Goal: Check status: Check status

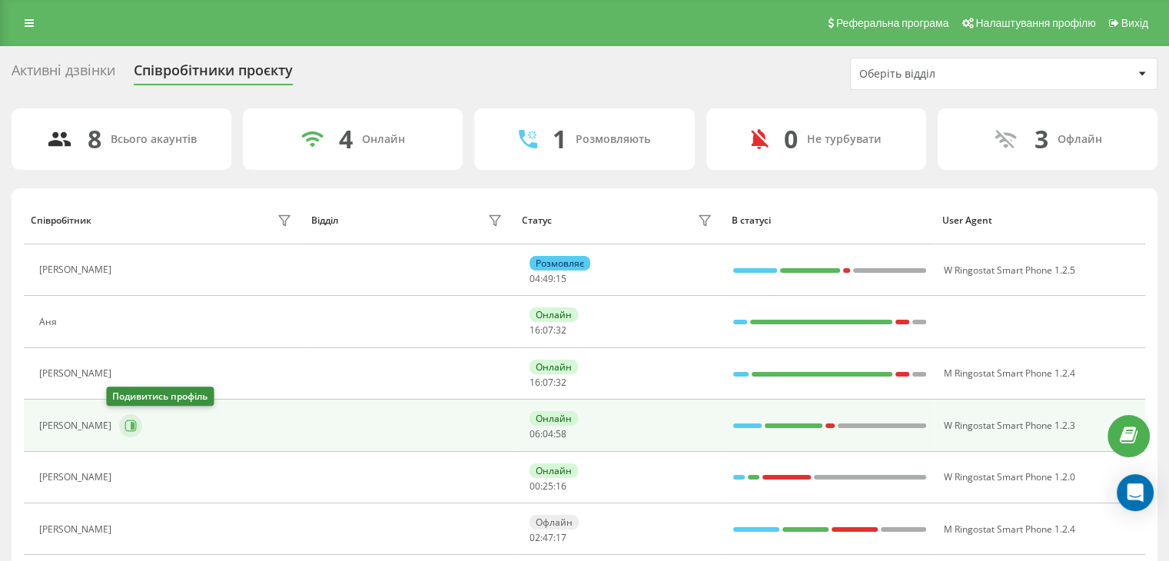
click at [124, 422] on icon at bounding box center [130, 425] width 12 height 12
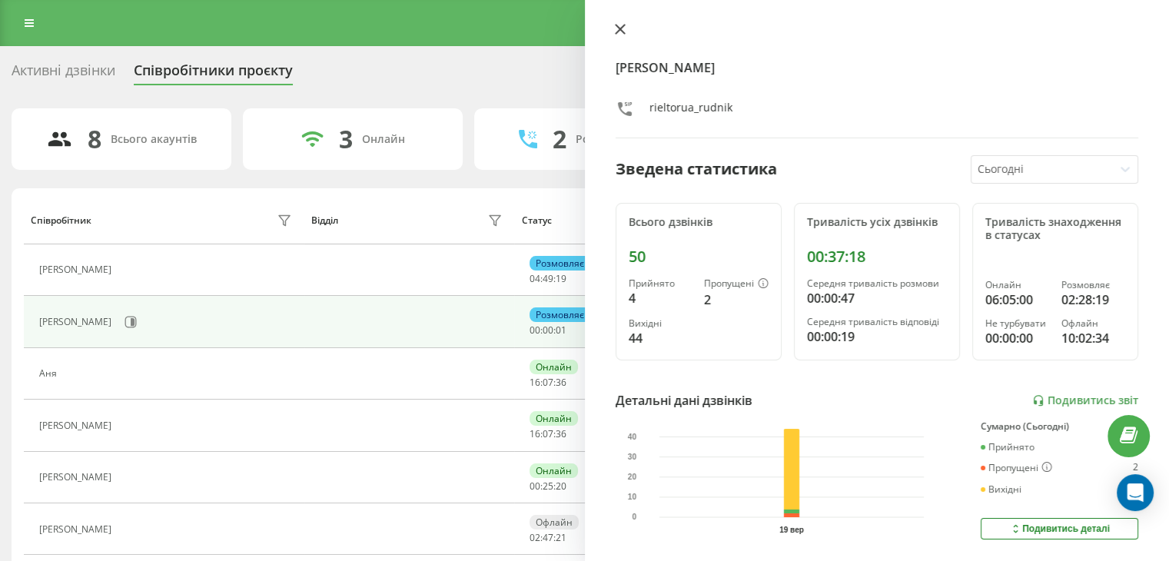
click at [615, 27] on icon at bounding box center [620, 29] width 11 height 11
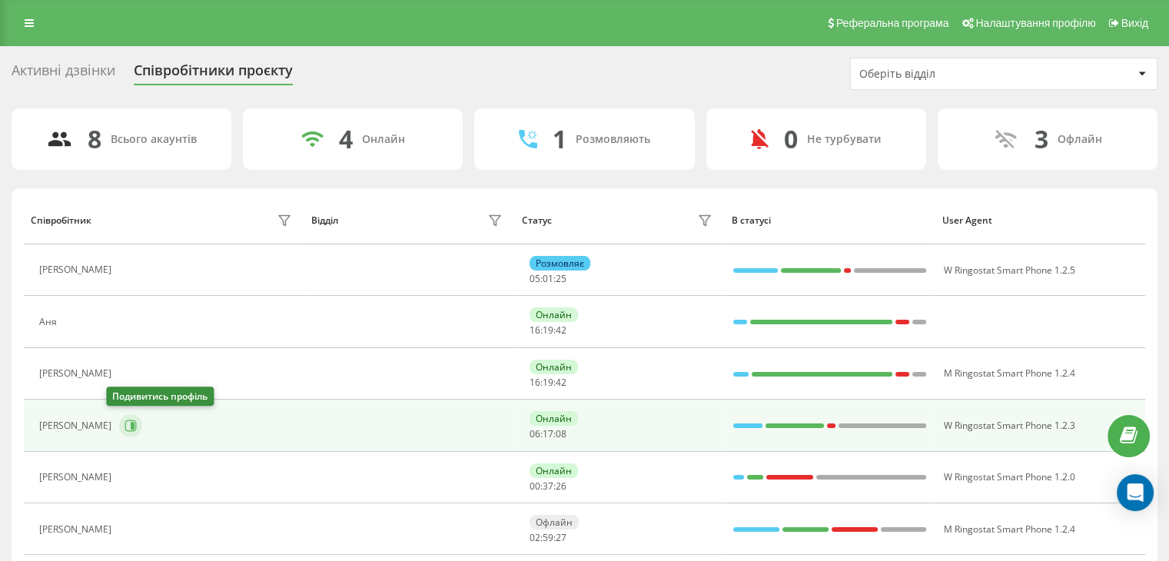
click at [124, 427] on icon at bounding box center [130, 425] width 12 height 12
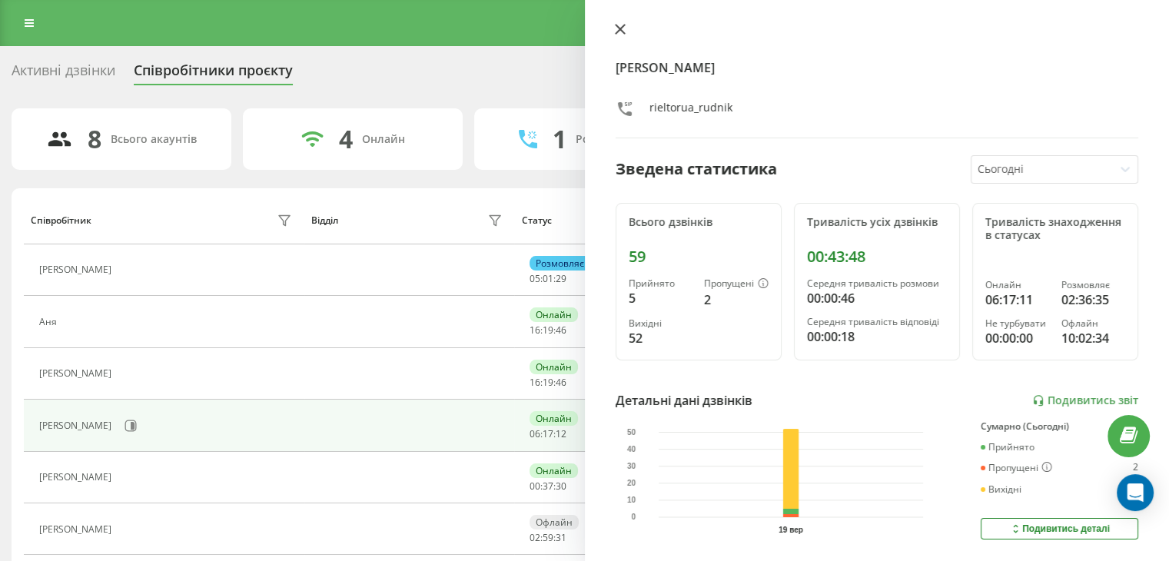
click at [624, 28] on icon at bounding box center [620, 29] width 11 height 11
